Goal: Transaction & Acquisition: Purchase product/service

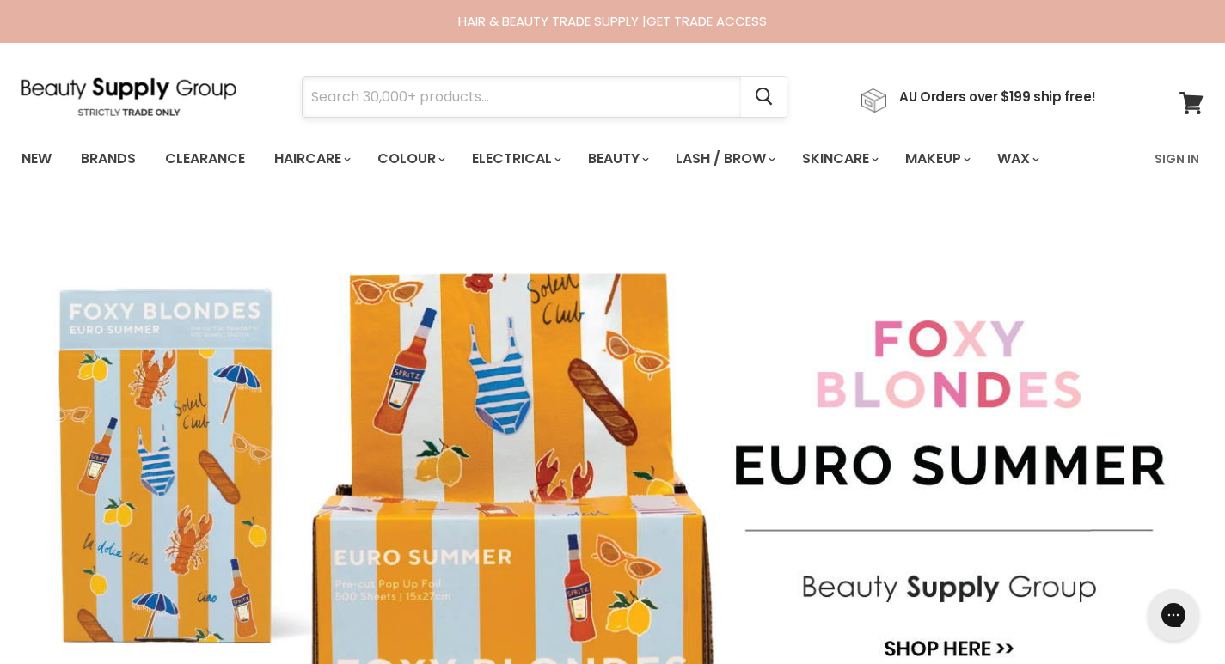
click at [598, 107] on input "Search" at bounding box center [522, 97] width 438 height 40
paste input "Mielle Rosemary Mint Scalp and Hair Strengthening Oil 59 ml"
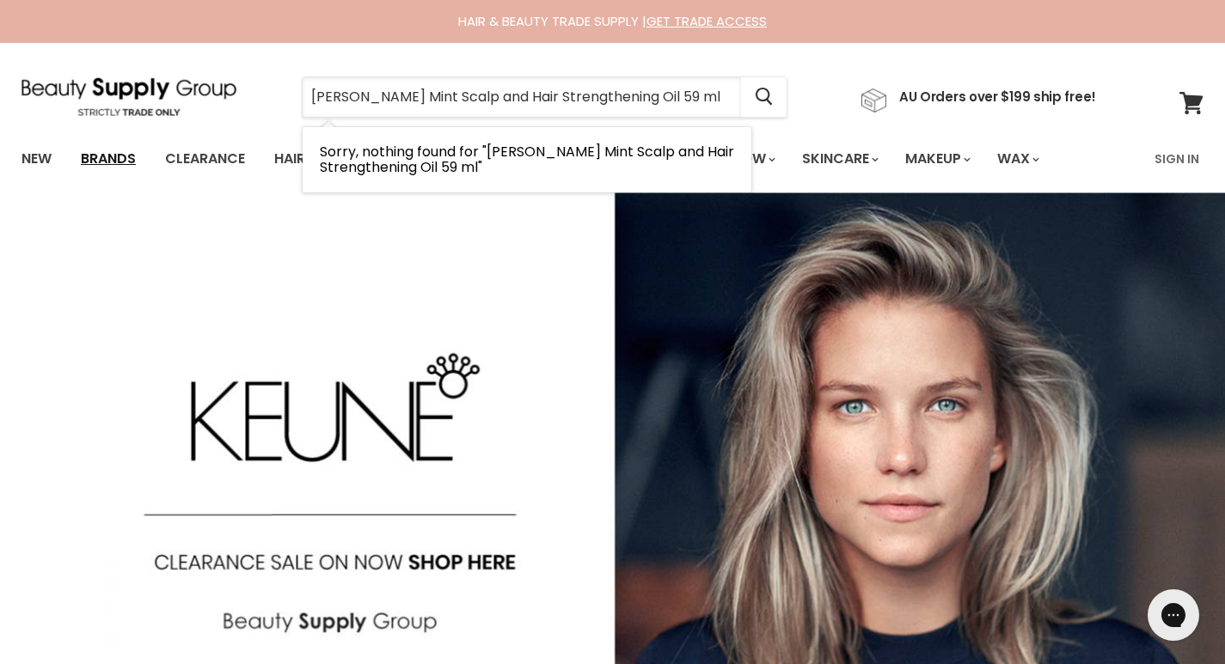
type input "Mielle Rosemary Mint Scalp and Hair Strengthening Oil 59 ml"
click at [126, 163] on link "Brands" at bounding box center [108, 159] width 81 height 36
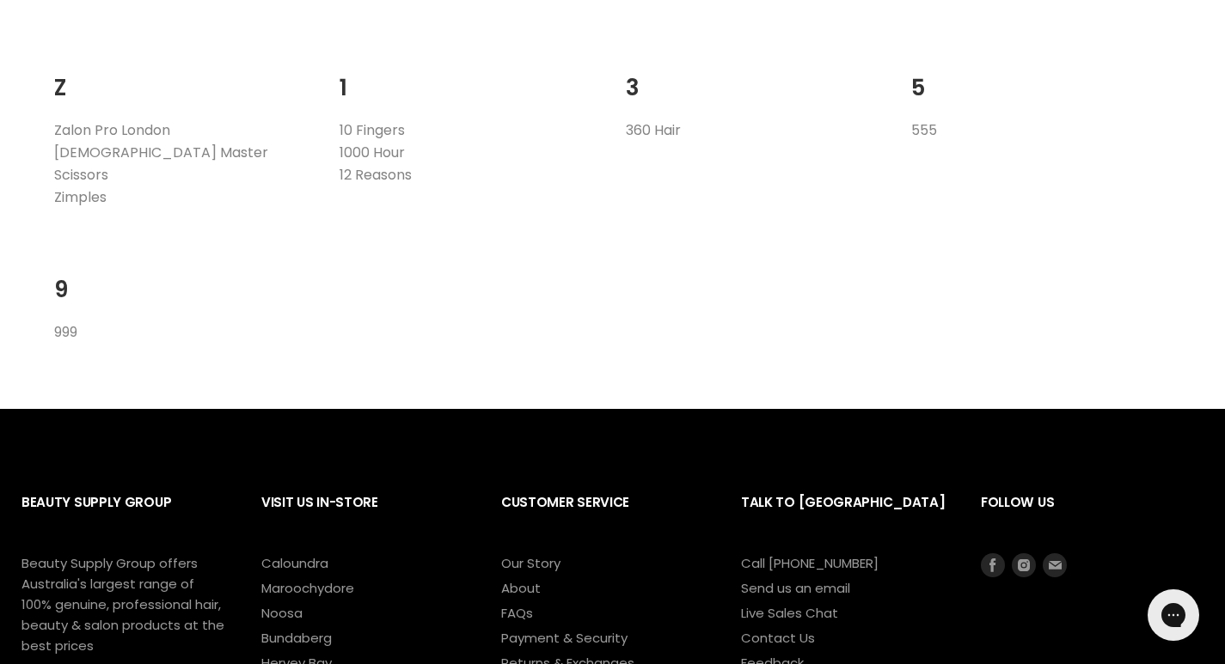
scroll to position [3590, 0]
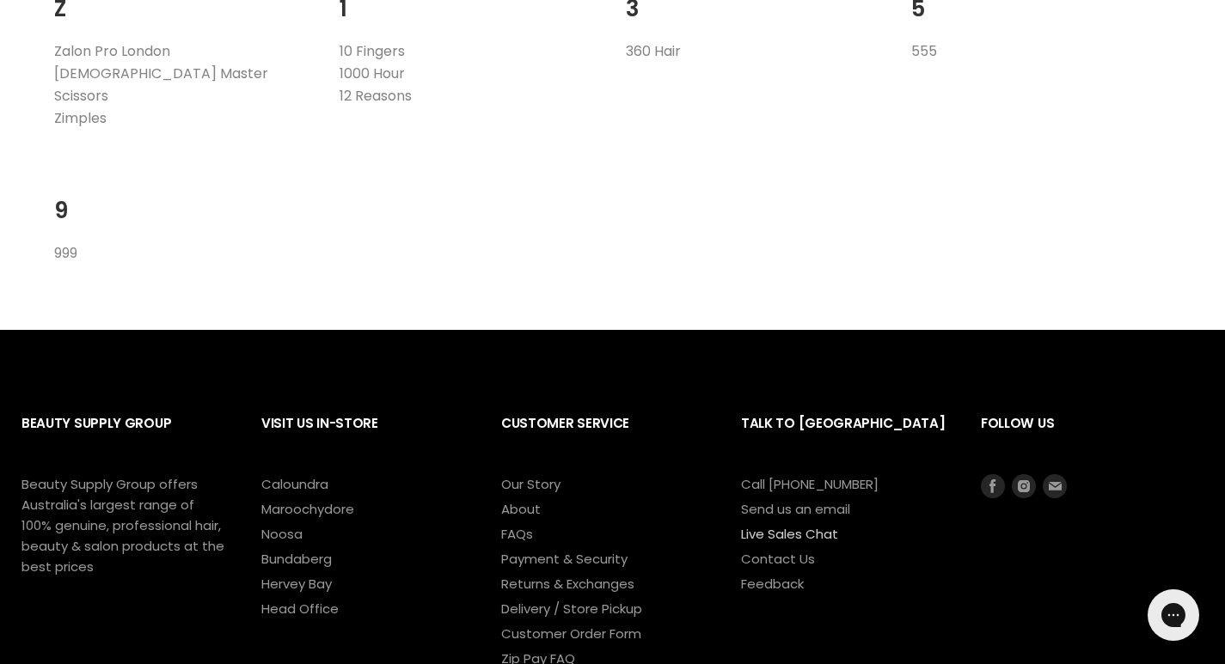
click at [780, 525] on link "Live Sales Chat" at bounding box center [789, 534] width 97 height 18
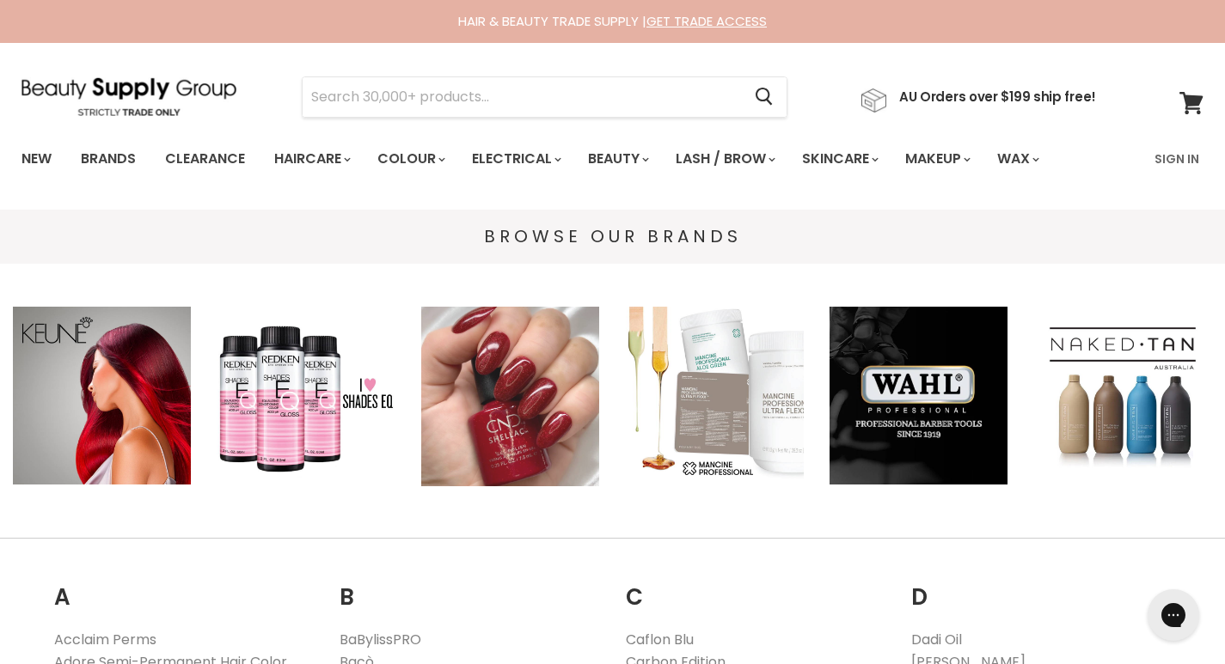
click at [514, 406] on img "Main content" at bounding box center [510, 397] width 178 height 180
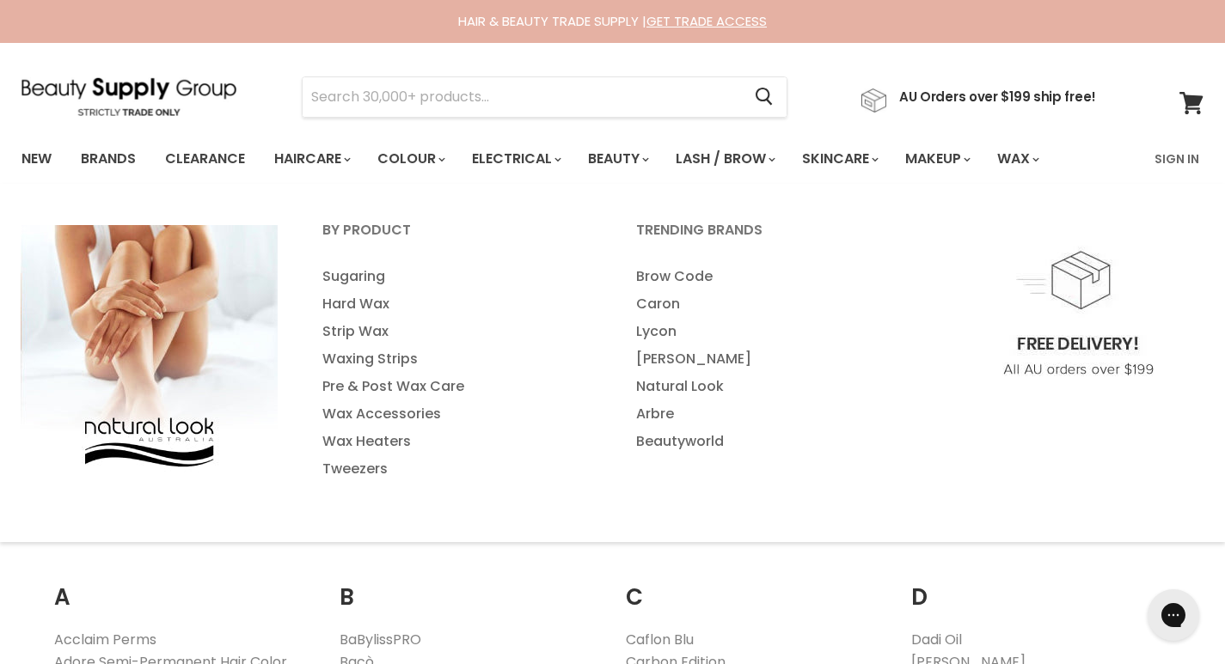
click at [1083, 219] on ul "By Product Sugaring Hard Wax Strip Wax" at bounding box center [612, 363] width 1228 height 324
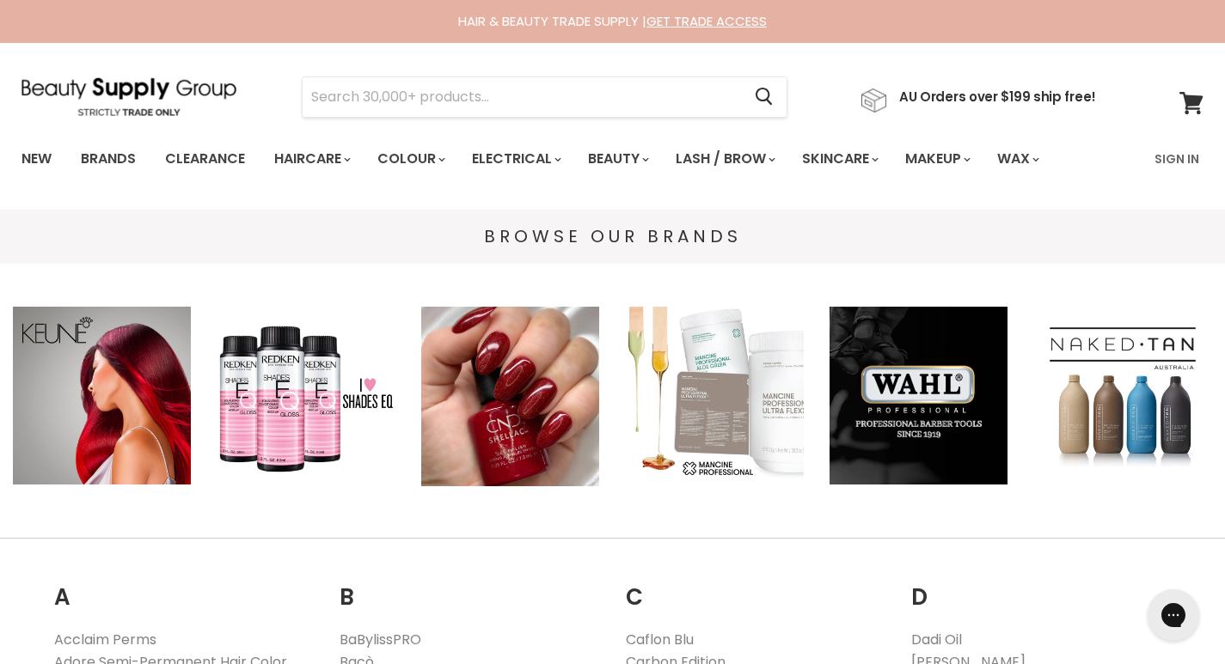
scroll to position [3590, 0]
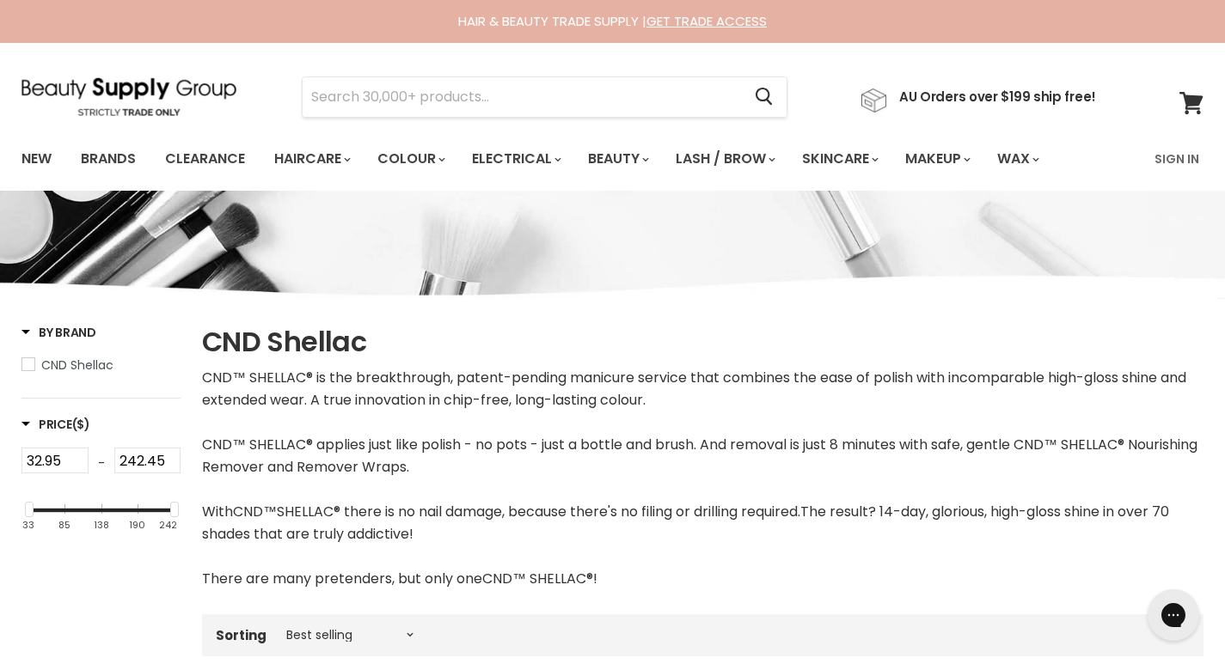
drag, startPoint x: 363, startPoint y: 342, endPoint x: 197, endPoint y: 349, distance: 166.0
copy h1 "CND Shellac"
click at [617, 93] on input "Search" at bounding box center [522, 97] width 438 height 40
paste input "Medicube Salmon DNA PDRN Pink Collagen Capsule Cream"
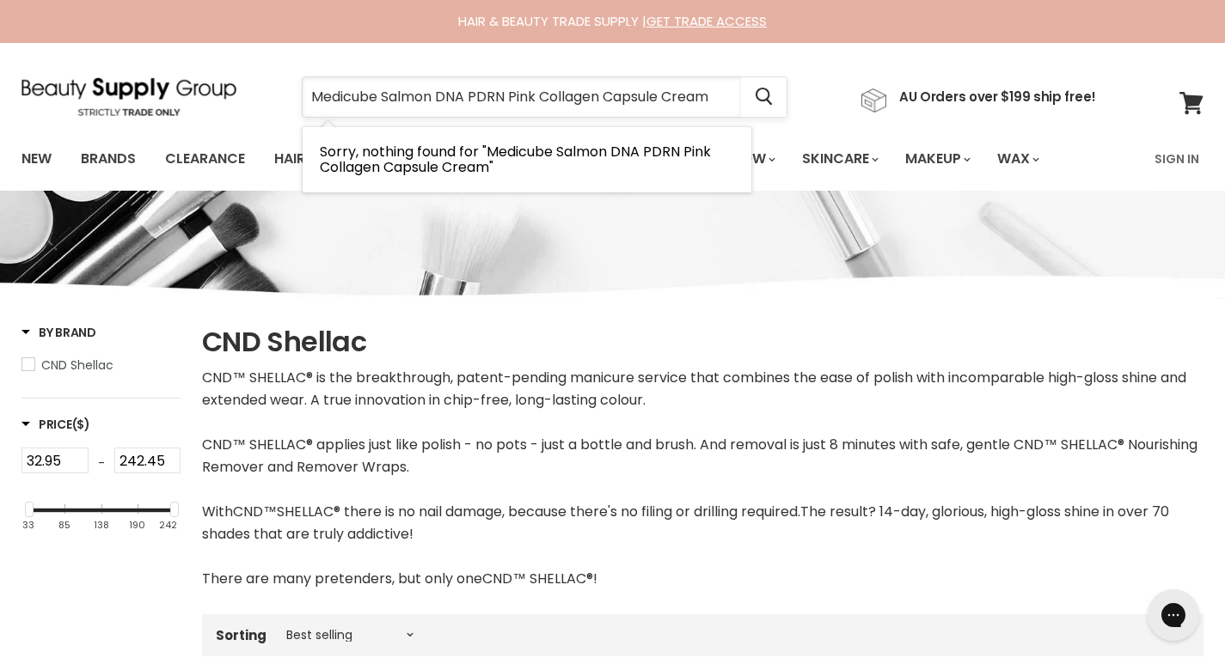
click at [539, 96] on input "Medicube Salmon DNA PDRN Pink Collagen Capsule Cream" at bounding box center [522, 97] width 438 height 40
click at [588, 104] on input "Medicube Collagen Capsule Cream" at bounding box center [522, 97] width 438 height 40
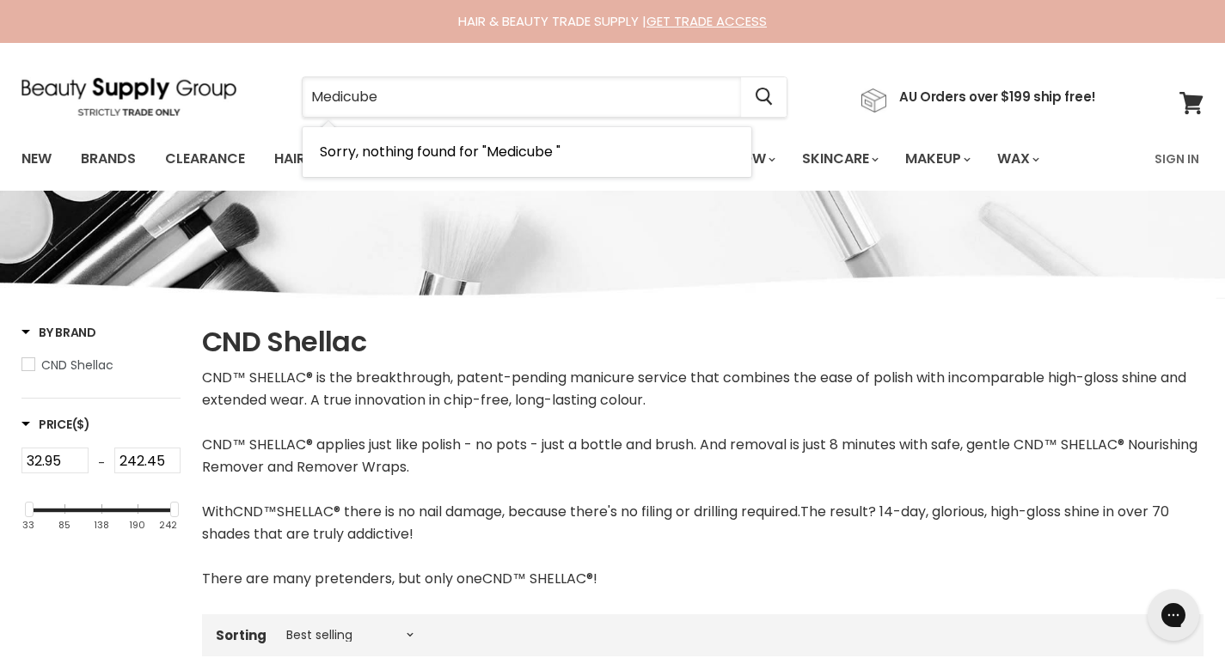
type input "Medicube"
drag, startPoint x: 371, startPoint y: 340, endPoint x: 208, endPoint y: 345, distance: 163.4
click at [208, 345] on h1 "CND Shellac" at bounding box center [702, 342] width 1001 height 36
copy h1 "CND Shellac"
click at [163, 460] on input "242.45" at bounding box center [147, 461] width 67 height 26
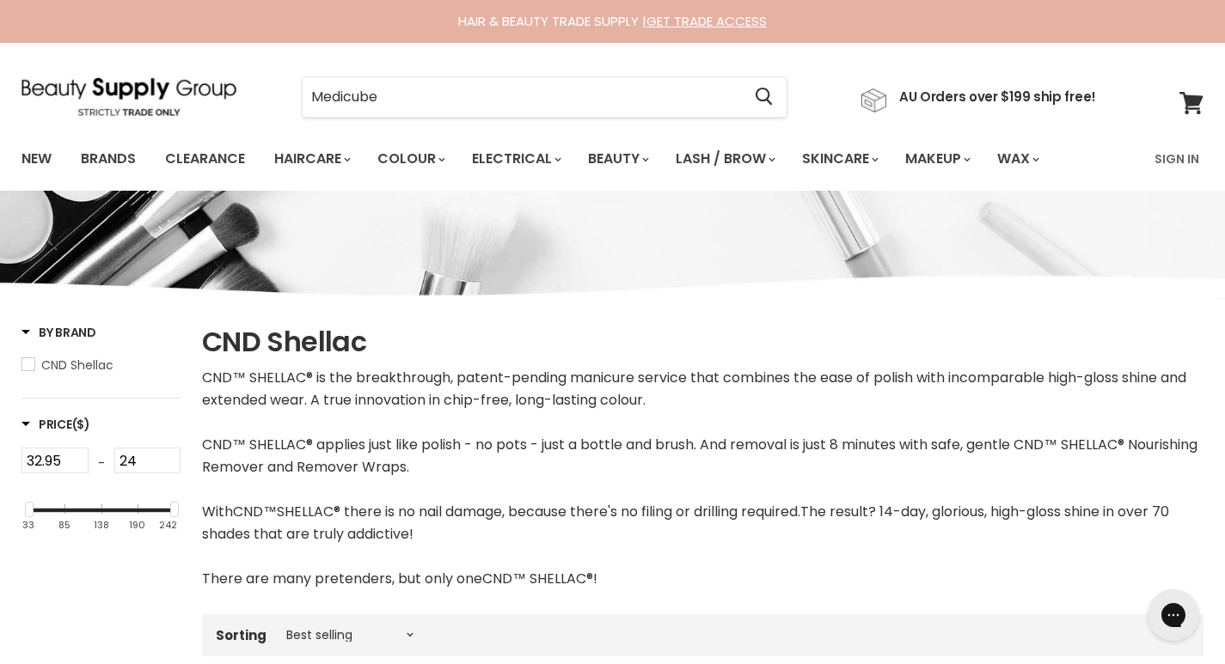
type input "2"
type input "300"
click at [101, 517] on div "33 85 138 190 242" at bounding box center [104, 538] width 145 height 52
drag, startPoint x: 66, startPoint y: 510, endPoint x: 64, endPoint y: 500, distance: 9.8
click at [64, 500] on div "32.95 - 300 33 85 138 190 242" at bounding box center [100, 480] width 159 height 65
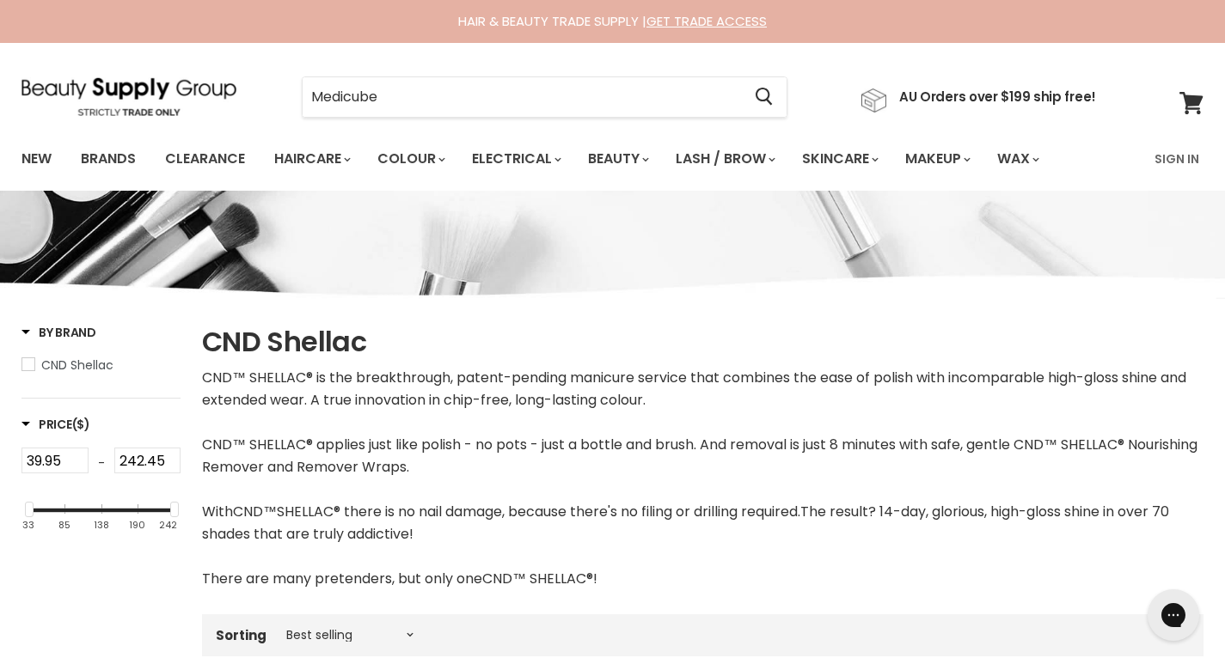
type input "32.95"
drag, startPoint x: 30, startPoint y: 507, endPoint x: 11, endPoint y: 506, distance: 18.9
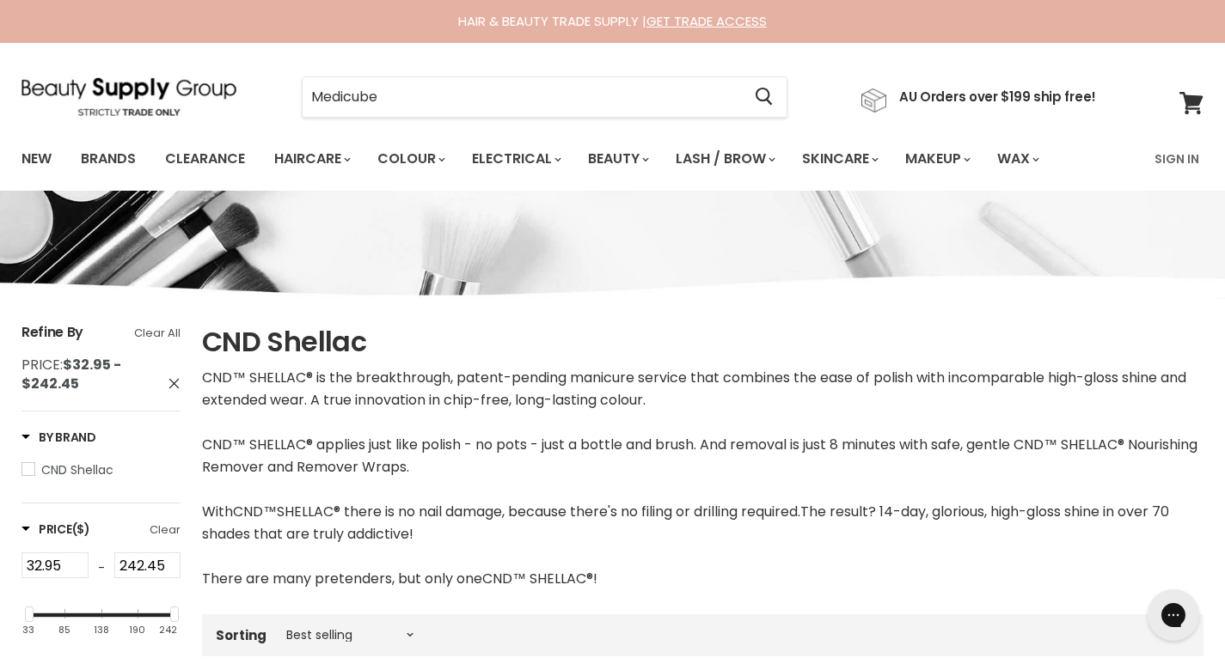
click at [25, 469] on span "CND Shellac" at bounding box center [28, 469] width 12 height 12
